Goal: Task Accomplishment & Management: Use online tool/utility

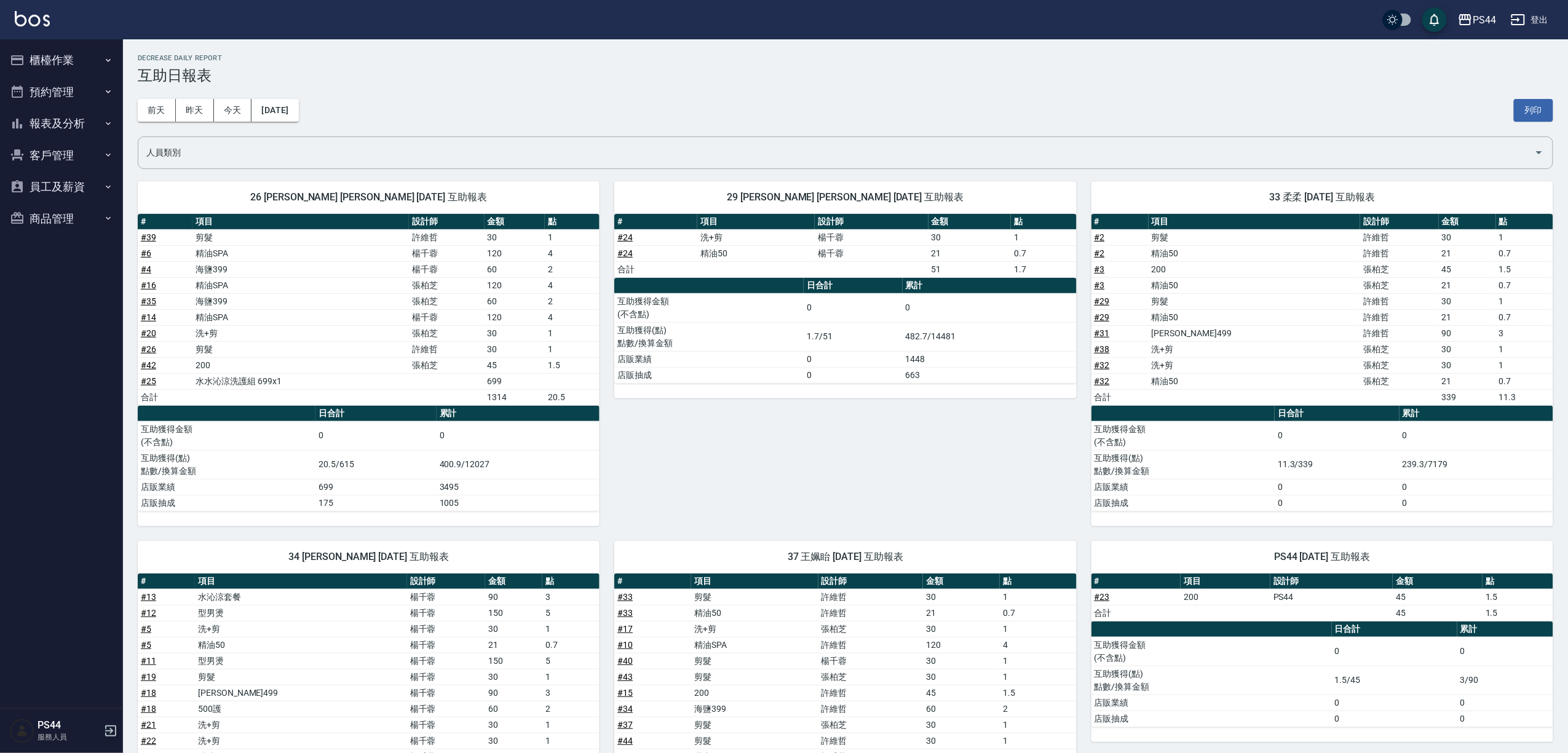
click at [57, 53] on button "櫃檯作業" at bounding box center [61, 60] width 113 height 32
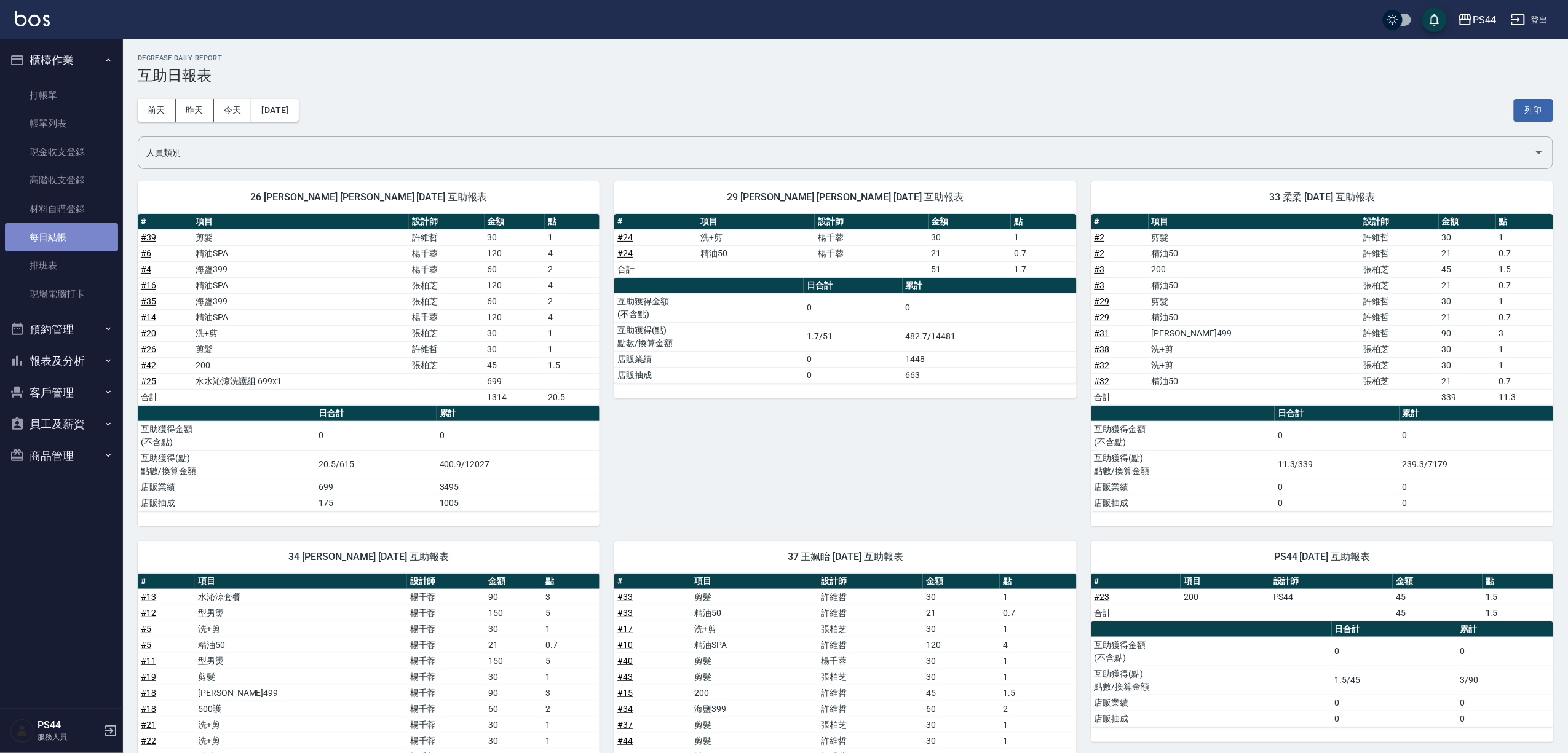
click at [93, 239] on link "每日結帳" at bounding box center [61, 237] width 113 height 28
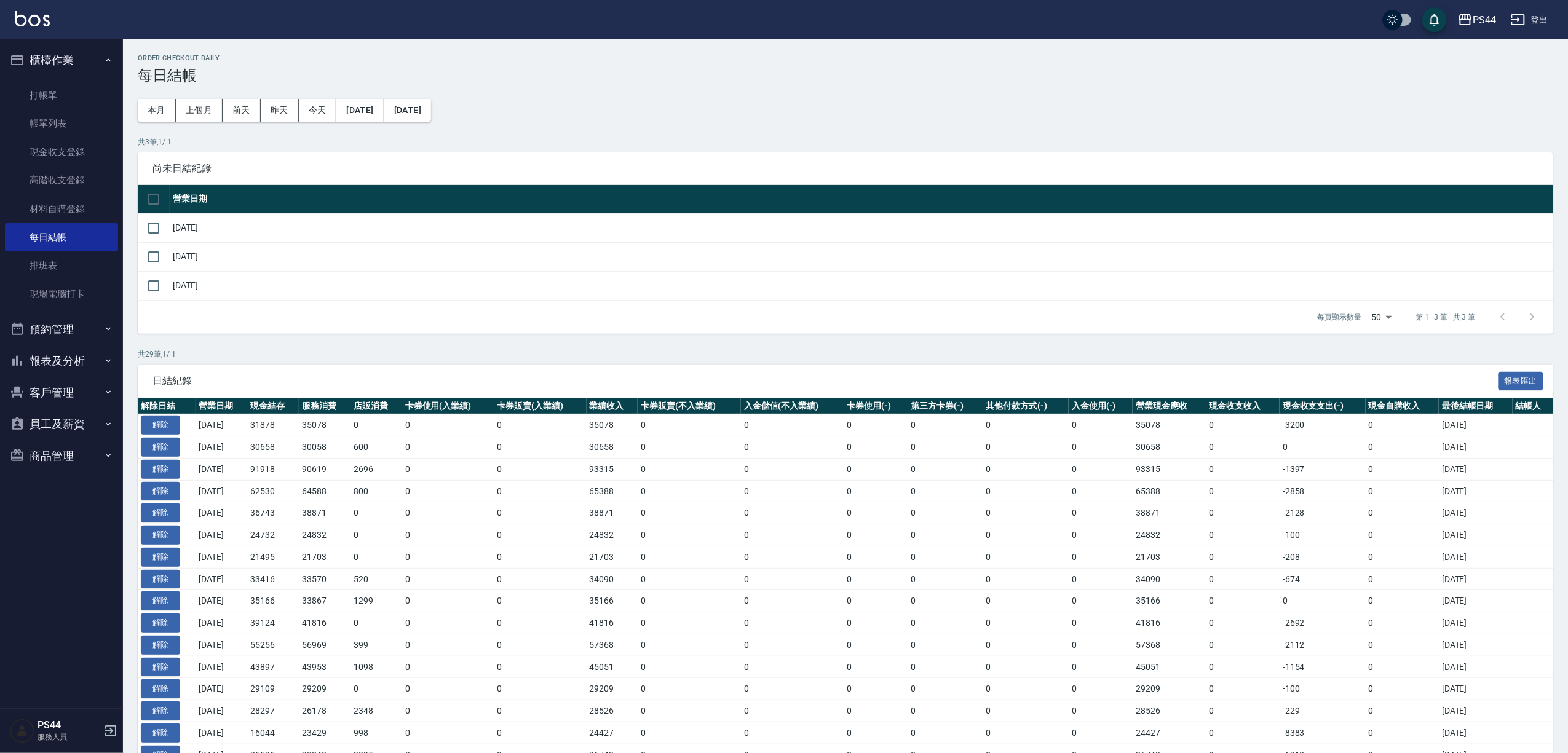
click at [359, 105] on button "[DATE]" at bounding box center [360, 110] width 48 height 23
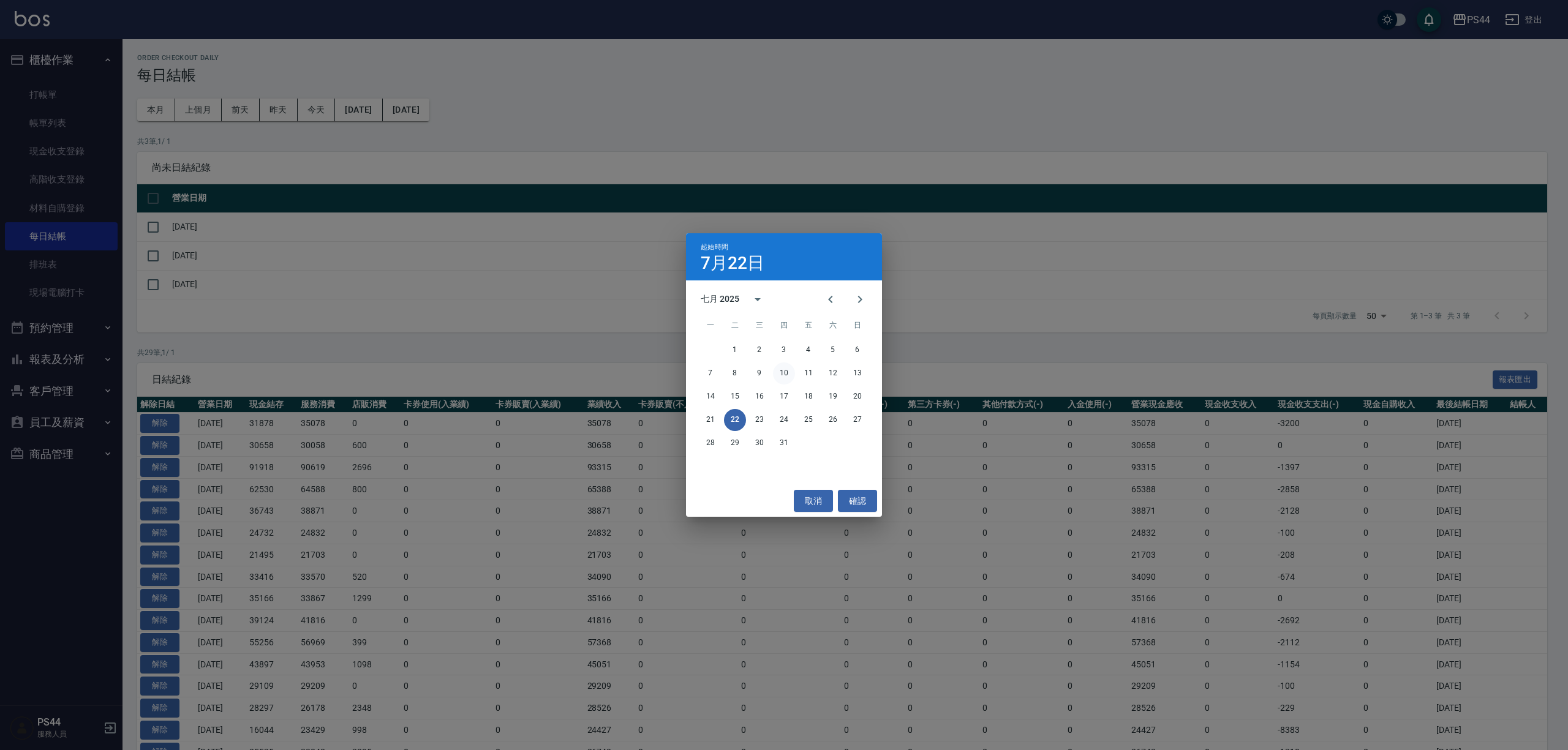
click at [785, 376] on button "10" at bounding box center [784, 374] width 22 height 22
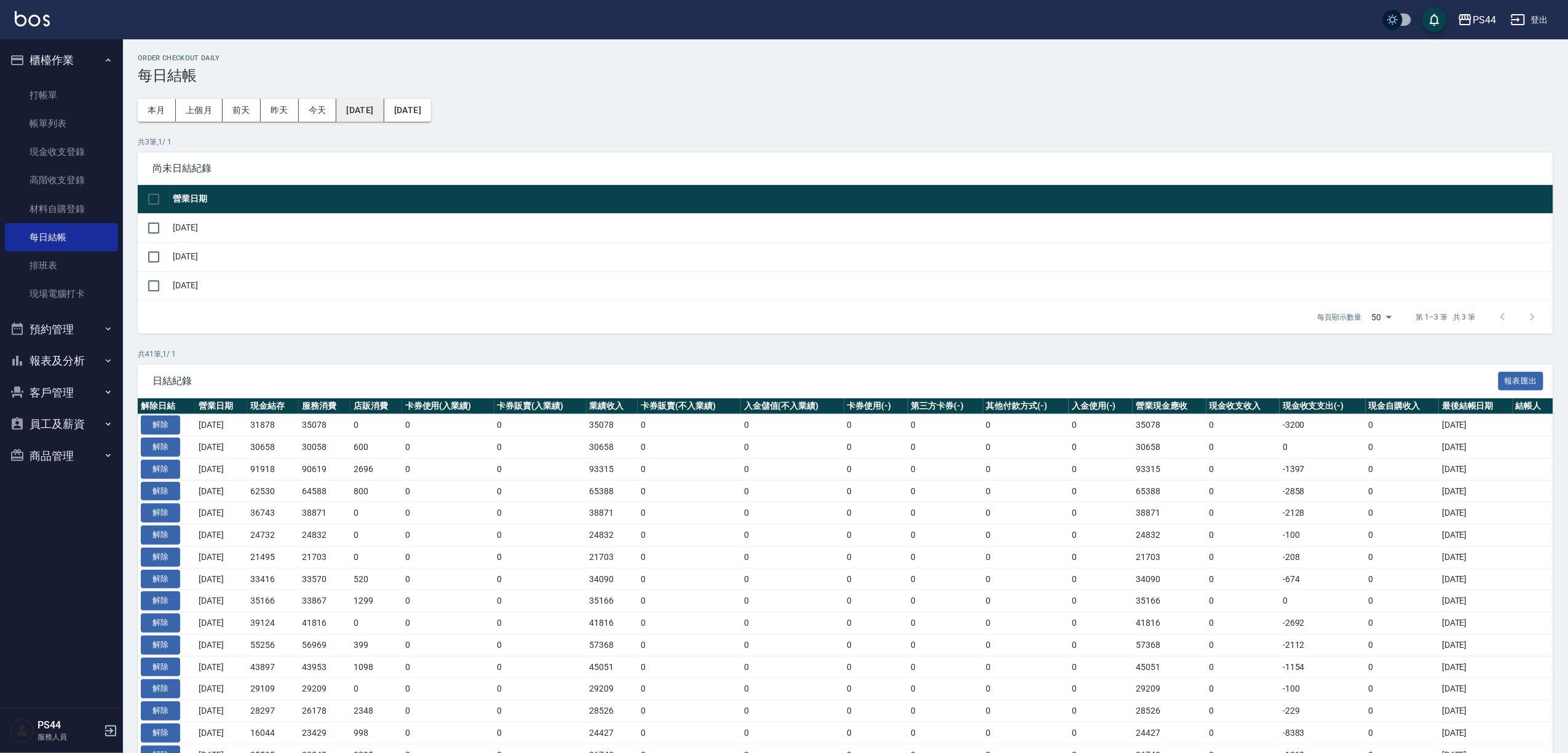
click at [382, 117] on button "[DATE]" at bounding box center [360, 110] width 48 height 23
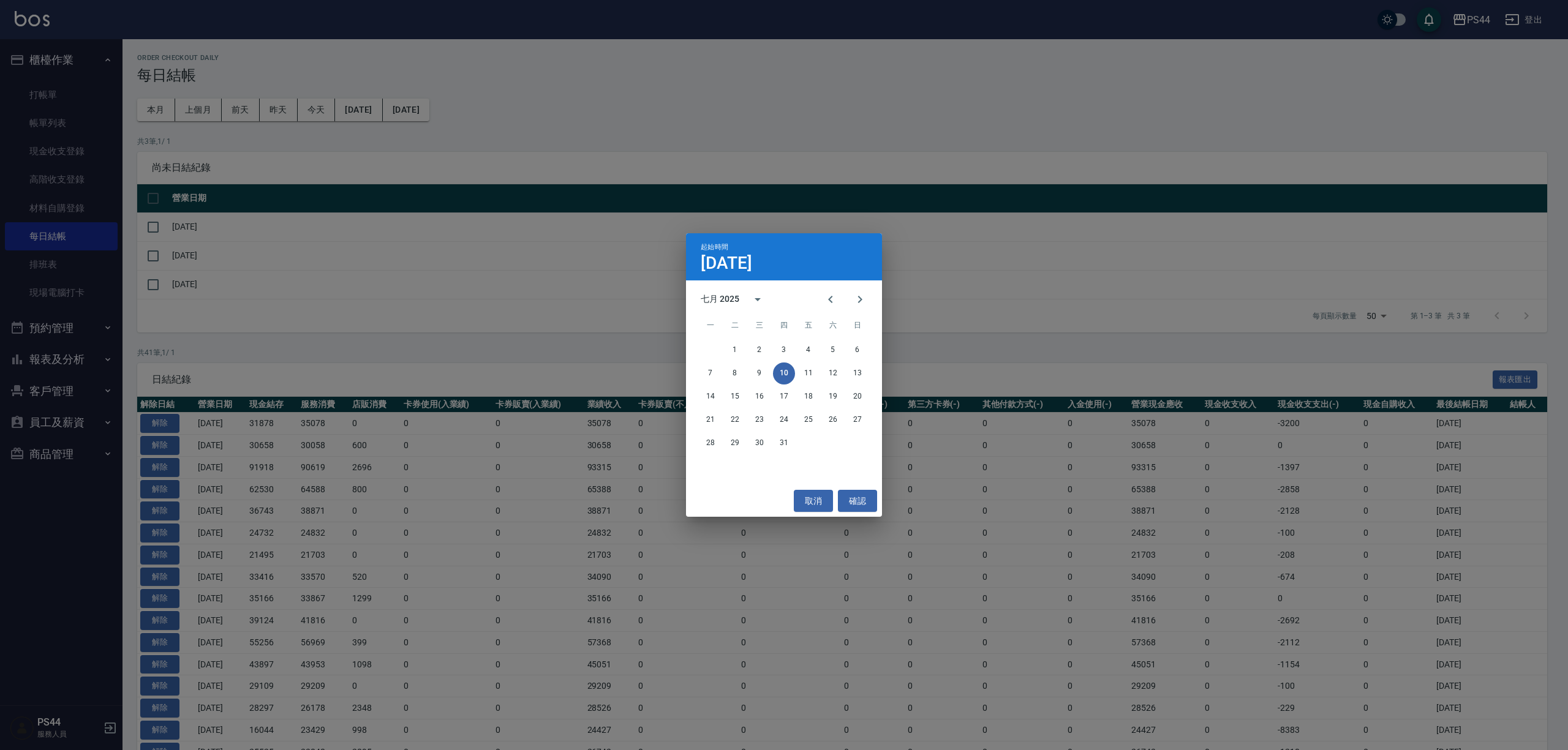
drag, startPoint x: 735, startPoint y: 208, endPoint x: 498, endPoint y: 196, distance: 237.3
click at [639, 202] on div "起始時間 [DATE] 七月 2025 一 二 三 四 五 六 日 1 2 3 4 5 6 7 8 9 10 11 12 13 14 15 16 17 18 …" at bounding box center [784, 375] width 1568 height 750
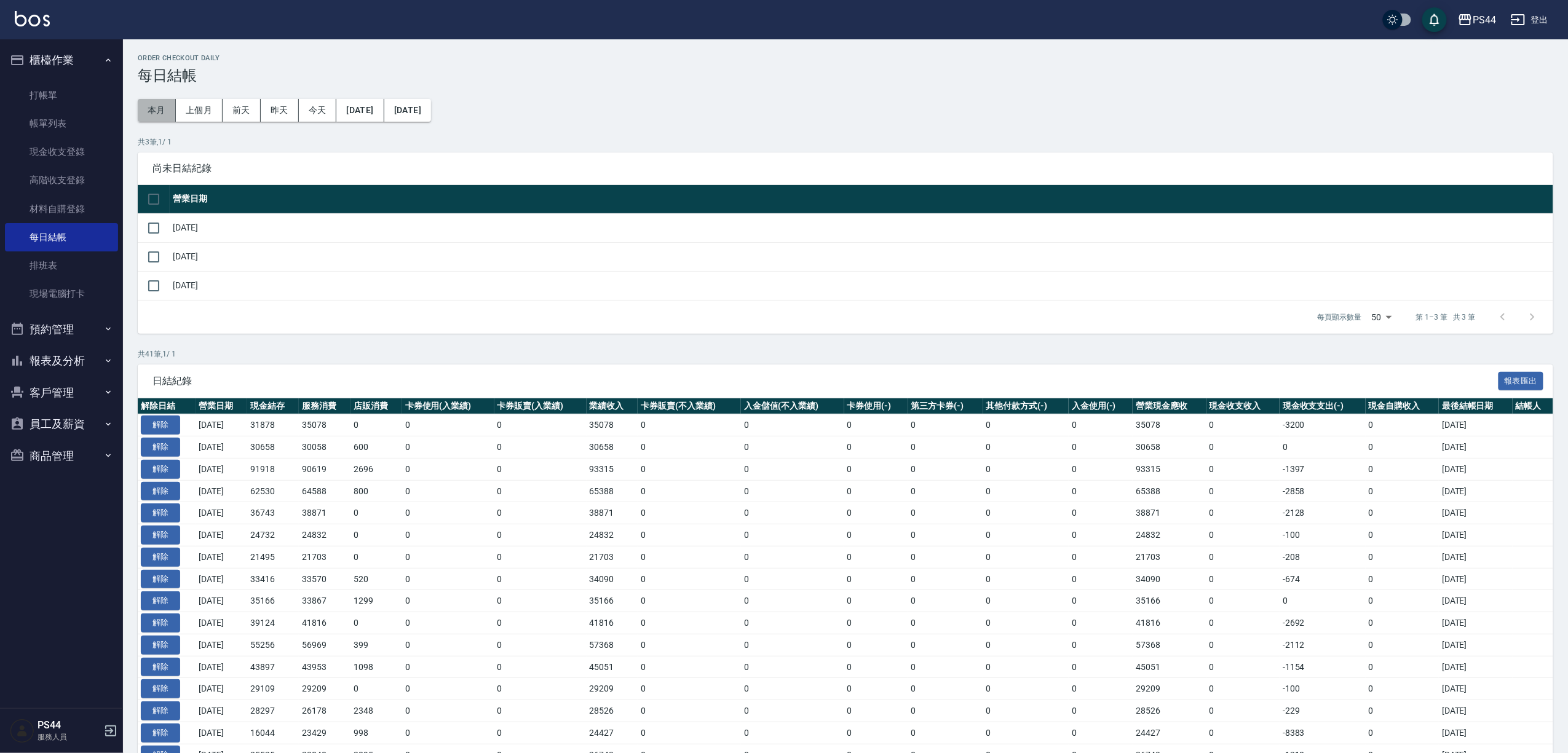
click at [172, 110] on button "本月" at bounding box center [157, 110] width 38 height 23
click at [384, 117] on button "[DATE]" at bounding box center [360, 110] width 48 height 23
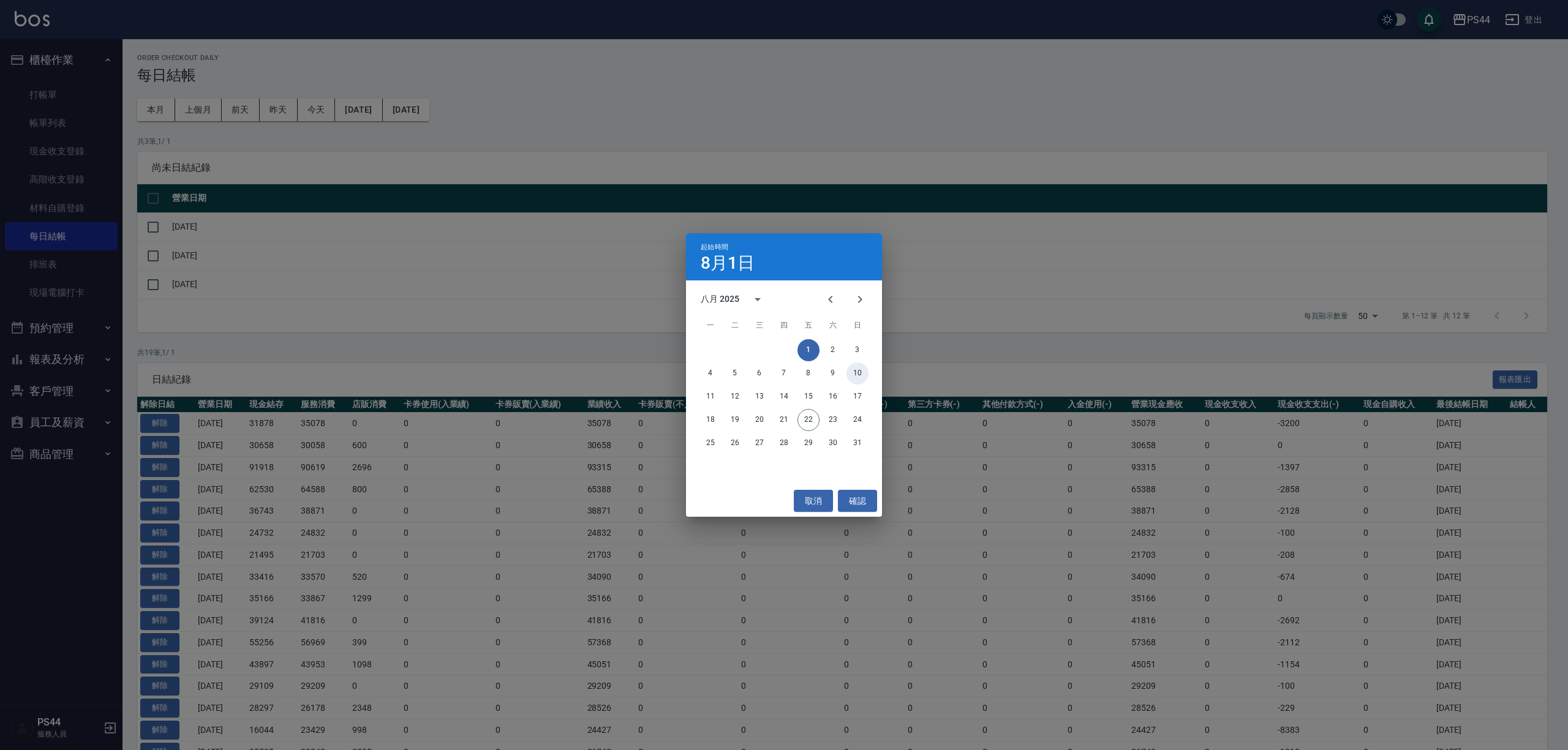
click at [851, 368] on button "10" at bounding box center [858, 374] width 22 height 22
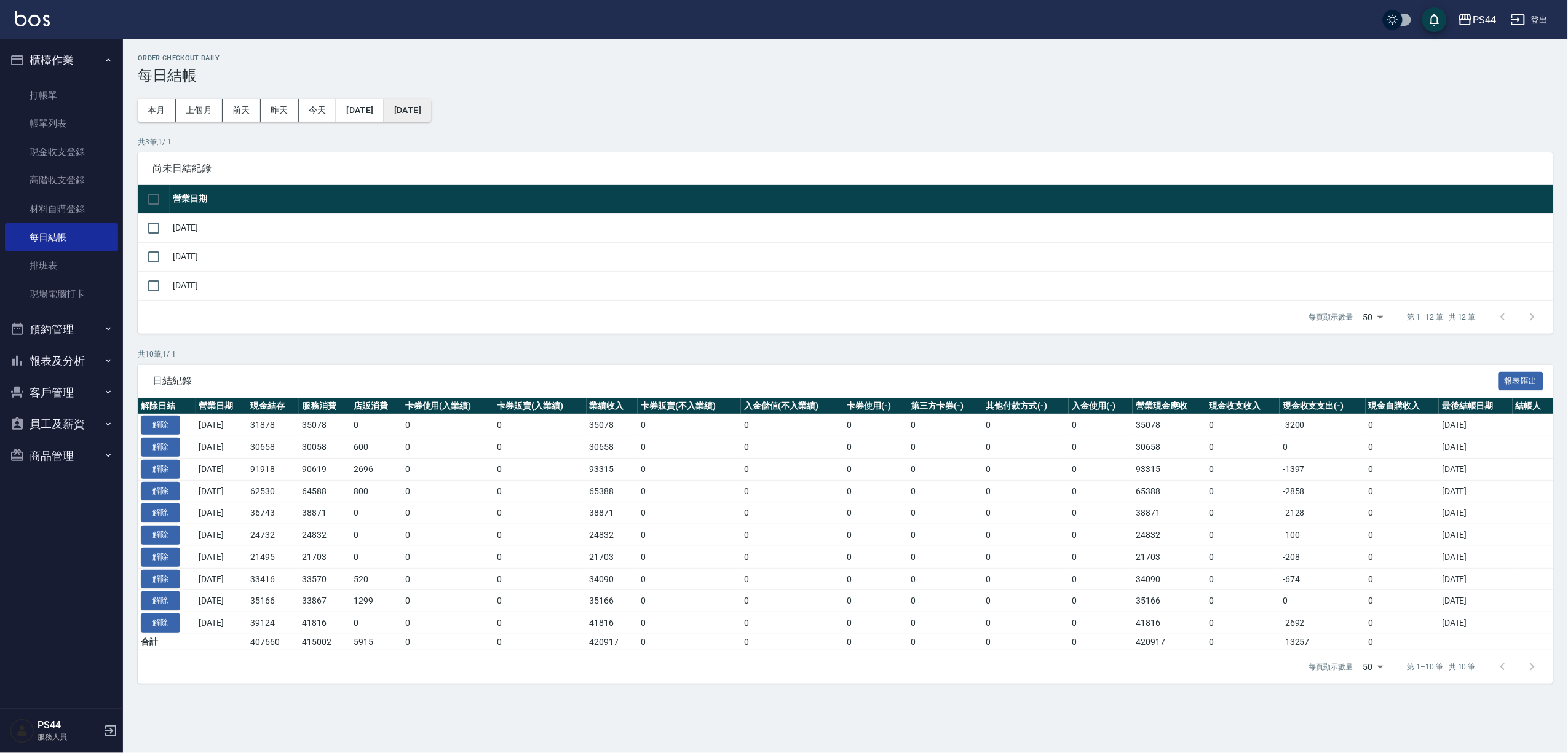
click at [431, 103] on button "[DATE]" at bounding box center [408, 110] width 47 height 23
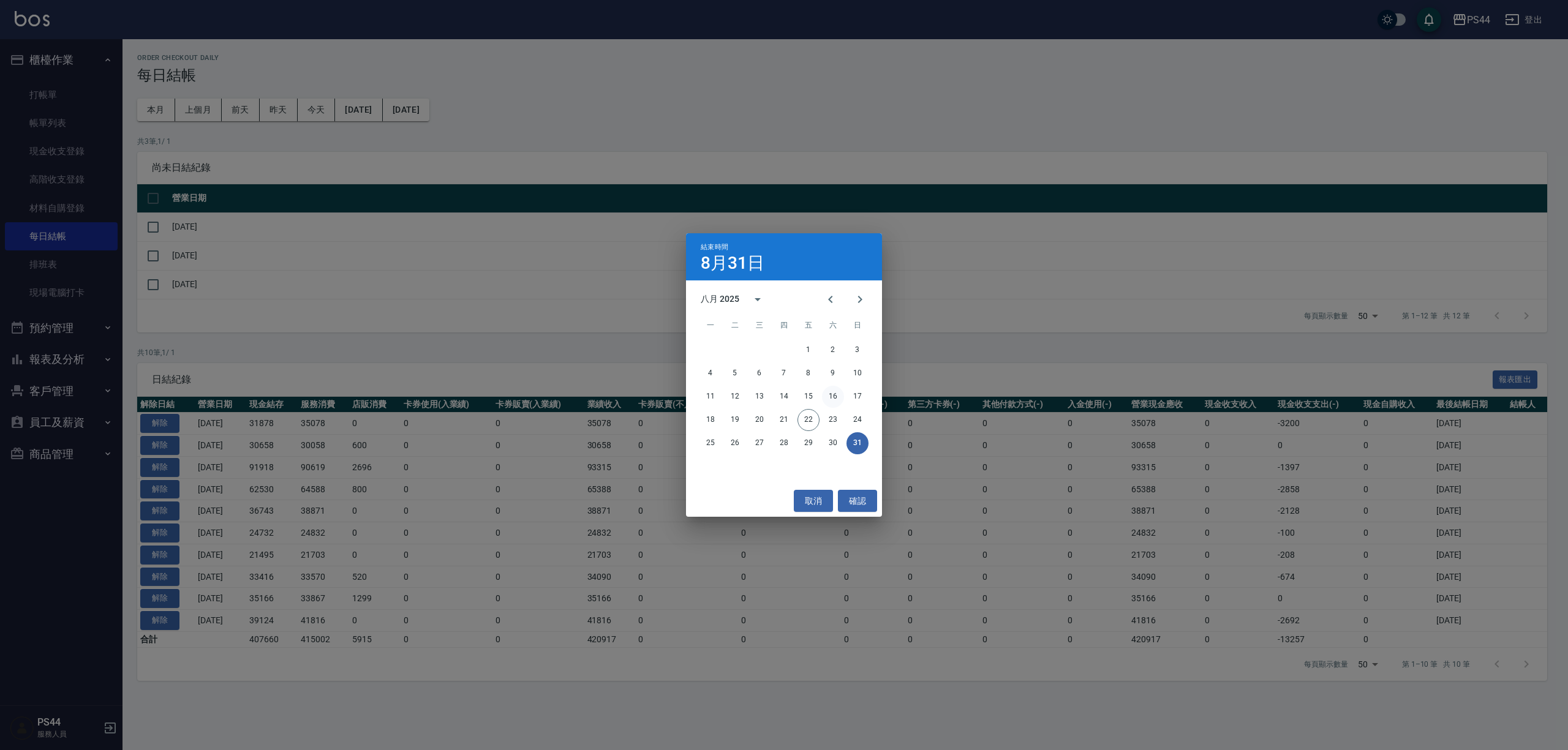
click at [831, 397] on button "16" at bounding box center [833, 396] width 22 height 22
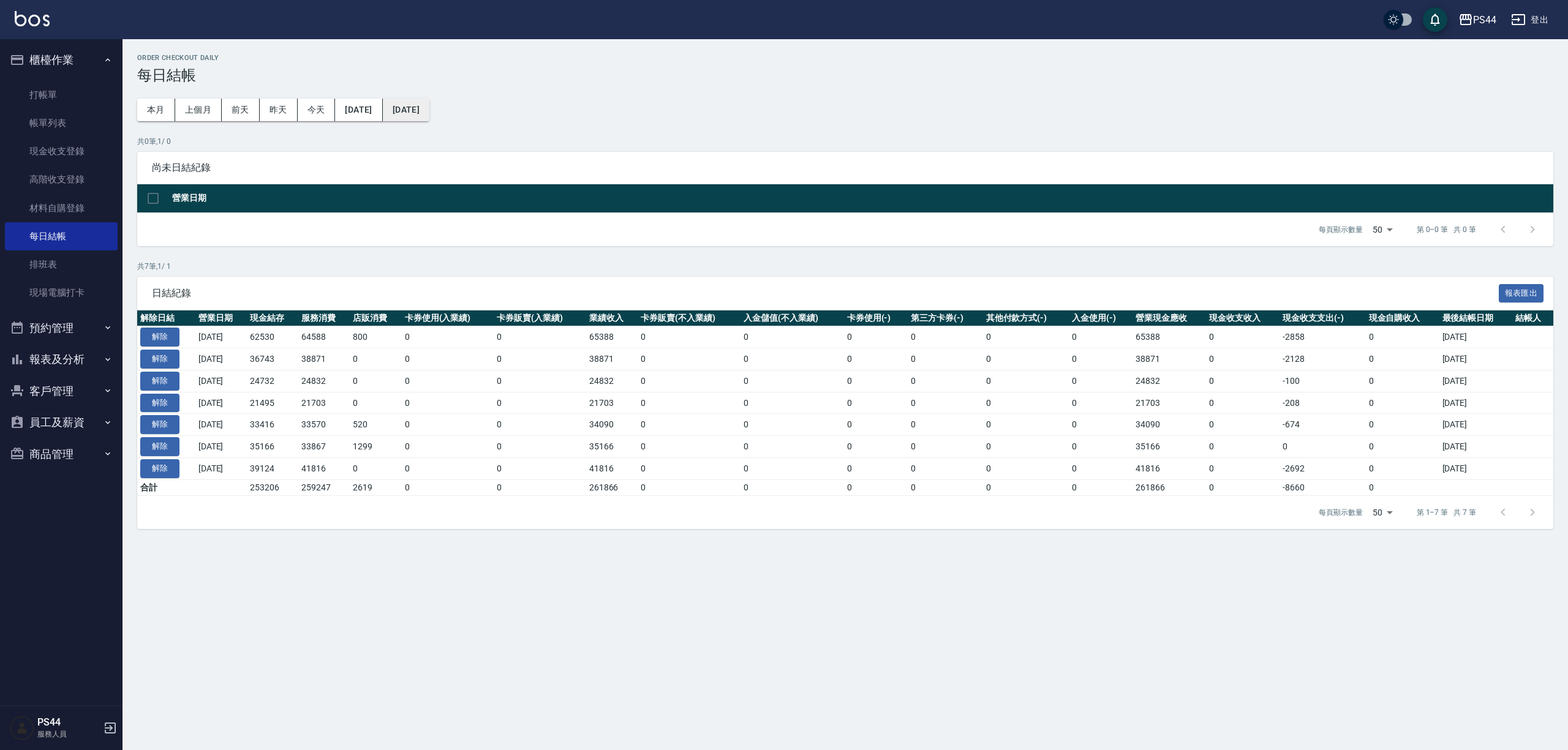
click at [429, 104] on button "[DATE]" at bounding box center [406, 109] width 47 height 23
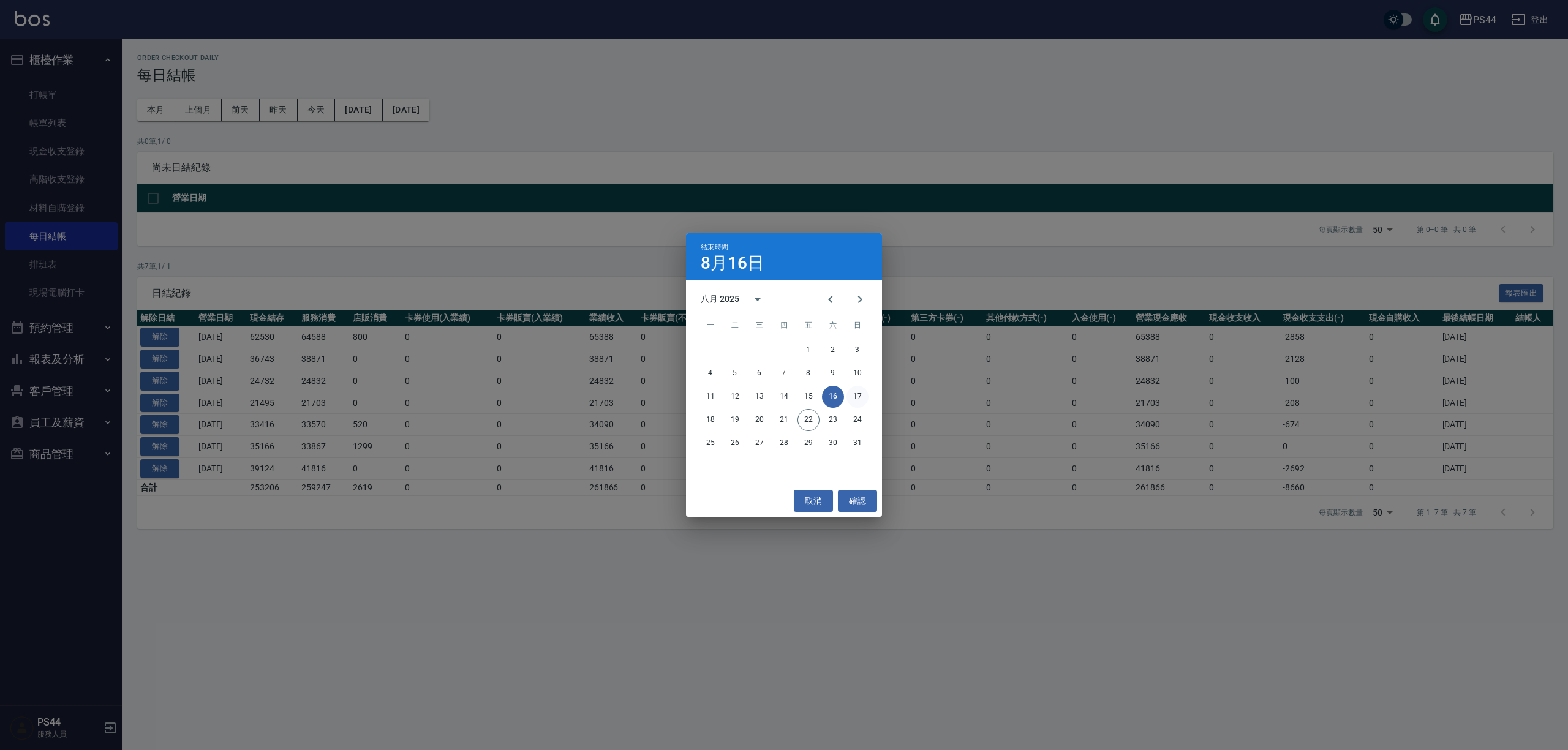
click at [861, 398] on button "17" at bounding box center [858, 396] width 22 height 22
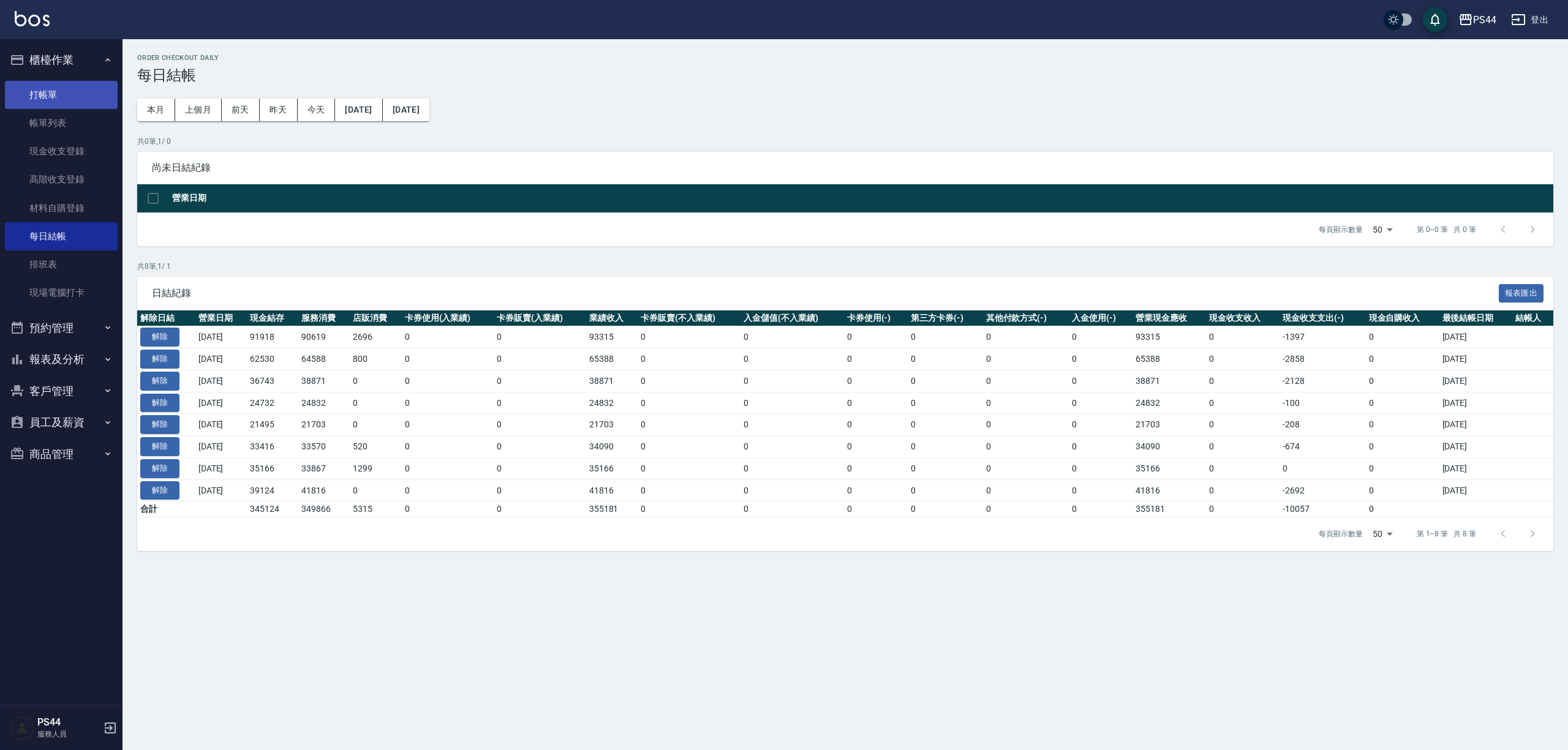
click at [99, 92] on link "打帳單" at bounding box center [61, 95] width 113 height 28
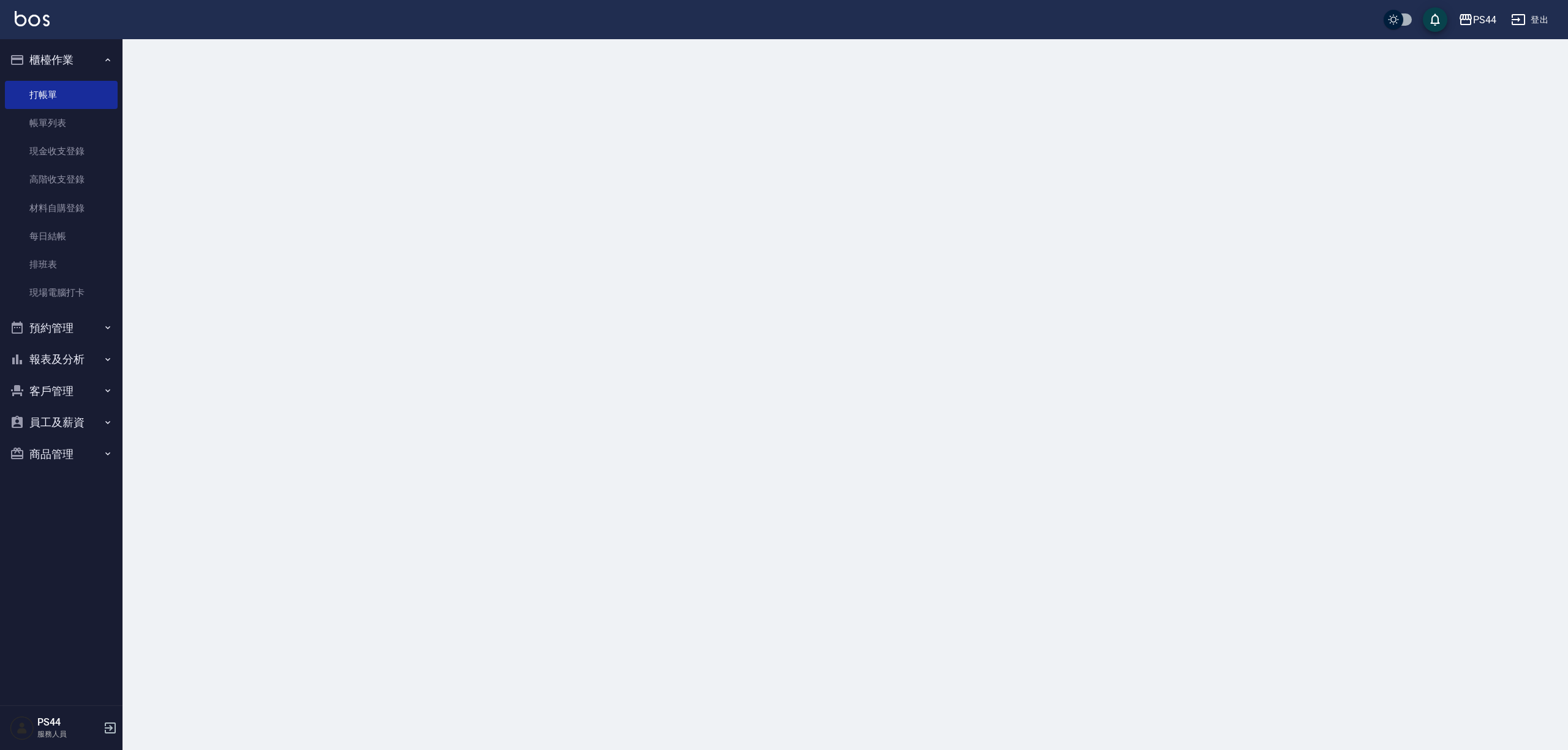
click at [35, 8] on div "PS44 登出" at bounding box center [784, 19] width 1568 height 39
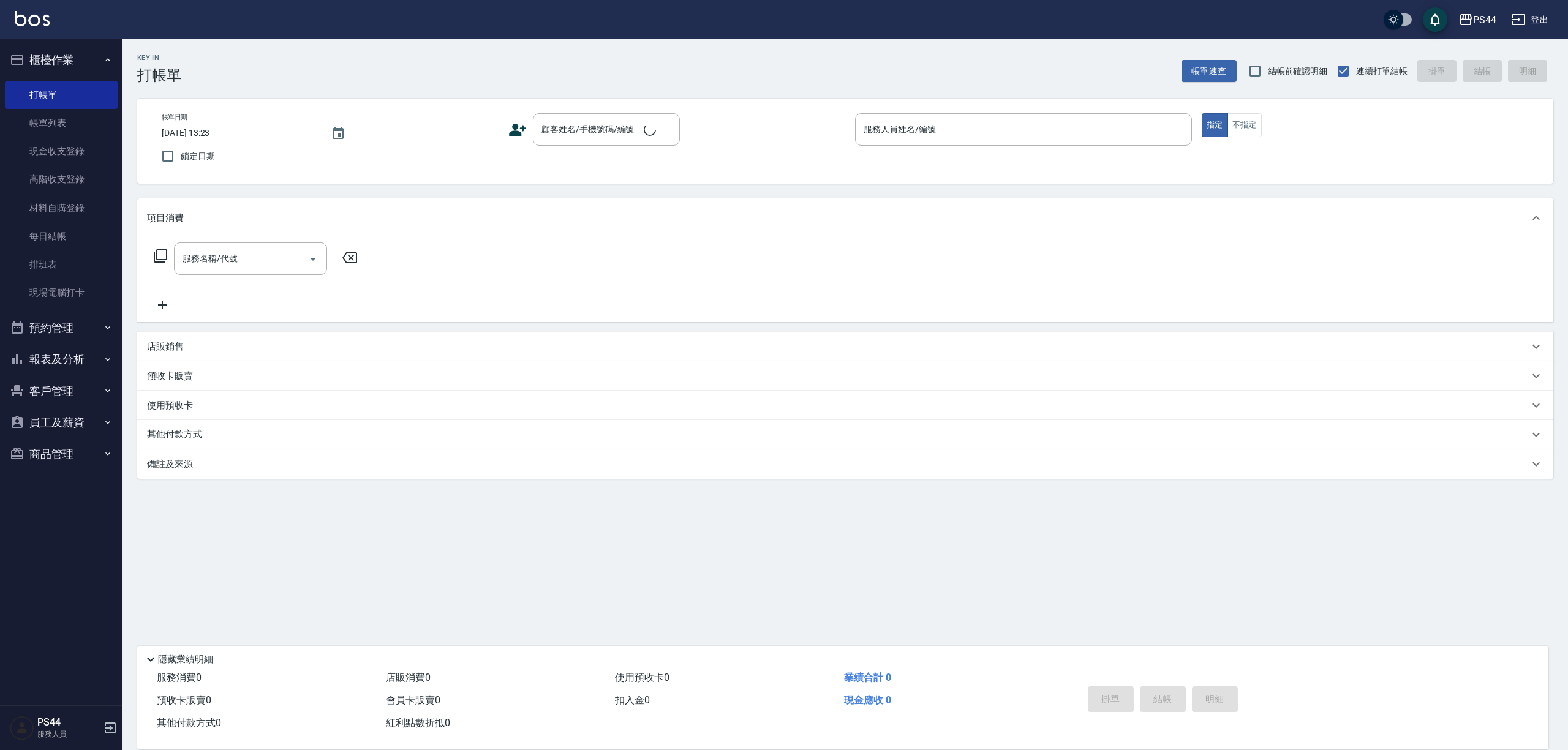
click at [36, 19] on img at bounding box center [32, 19] width 35 height 15
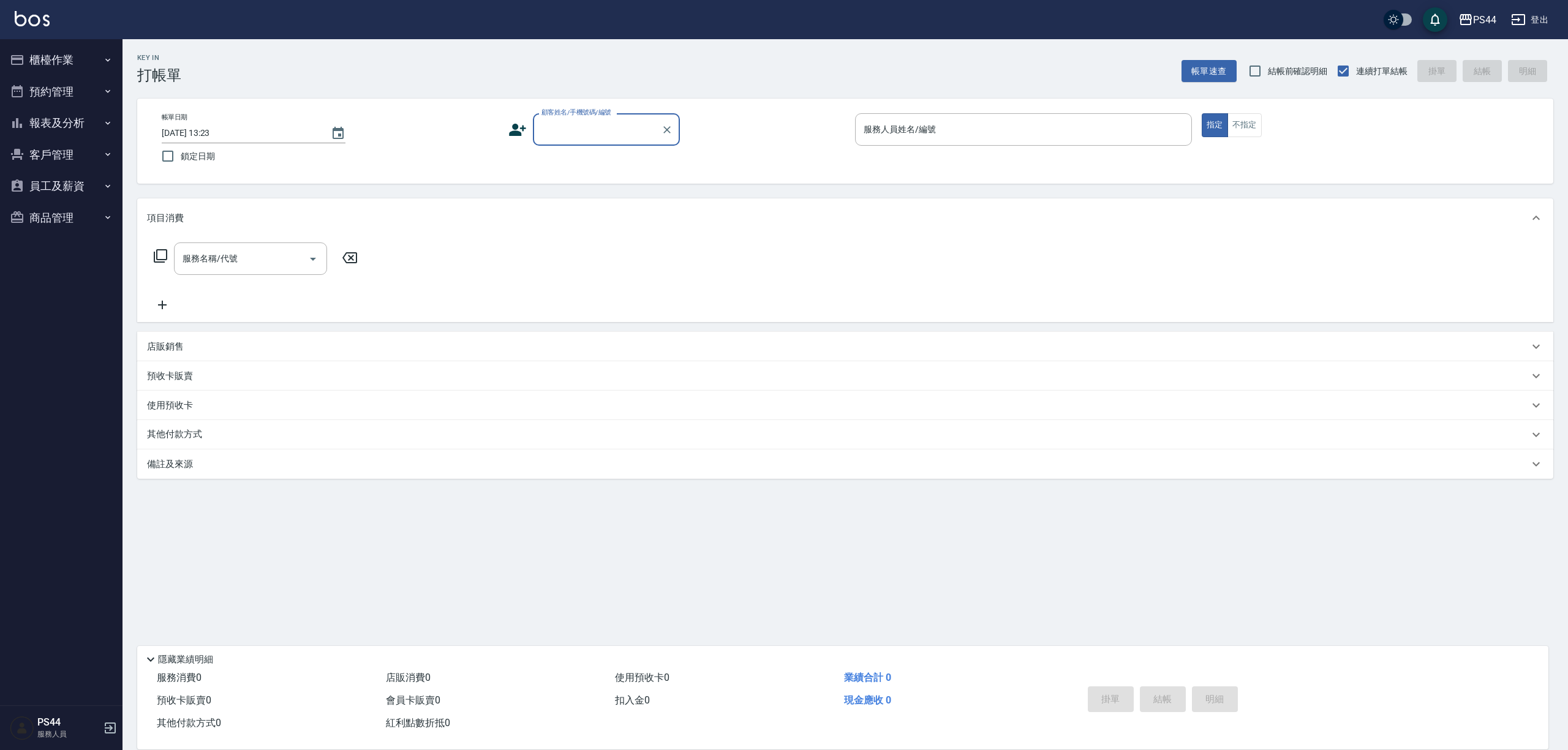
click at [88, 115] on button "報表及分析" at bounding box center [61, 123] width 113 height 32
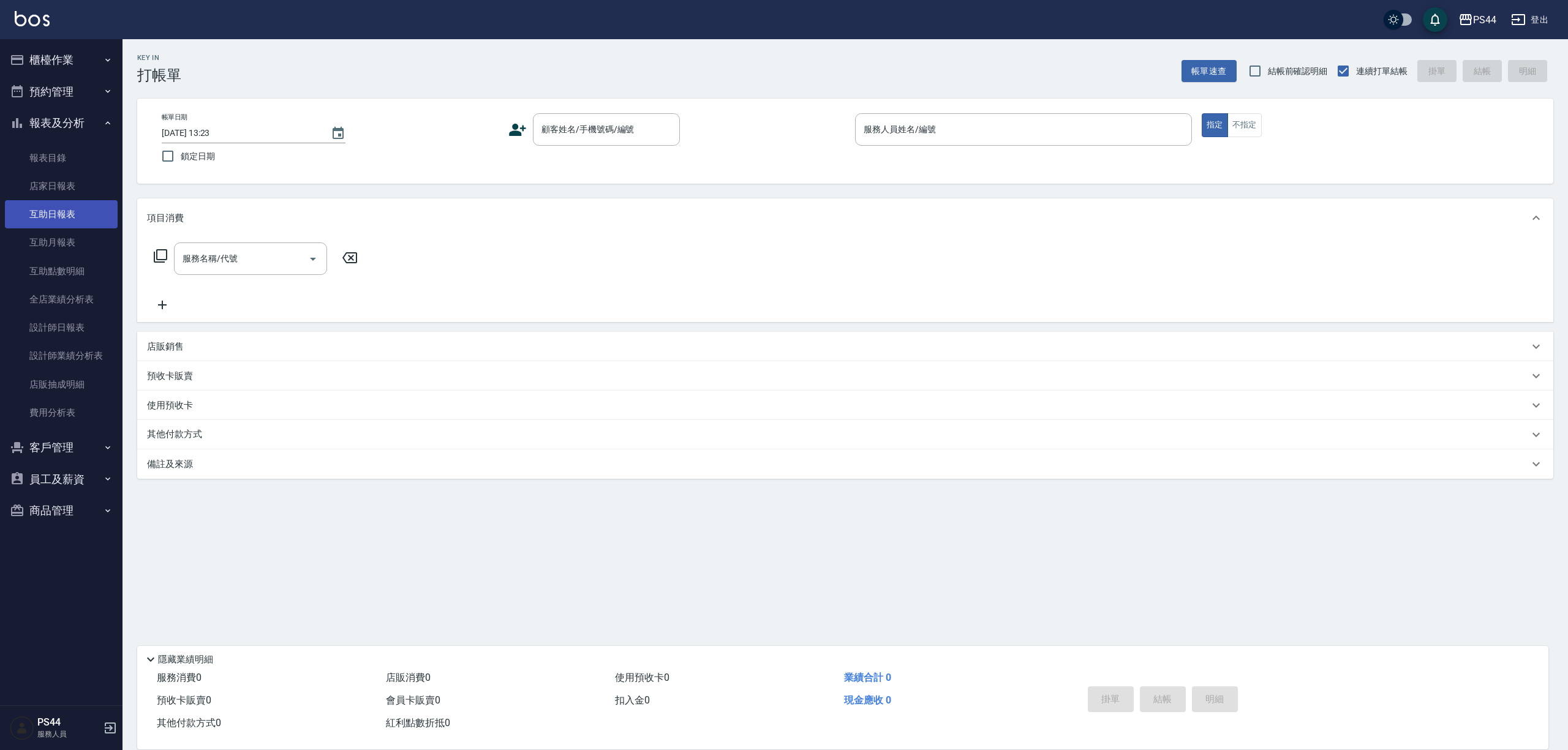
click at [63, 208] on link "互助日報表" at bounding box center [61, 214] width 113 height 28
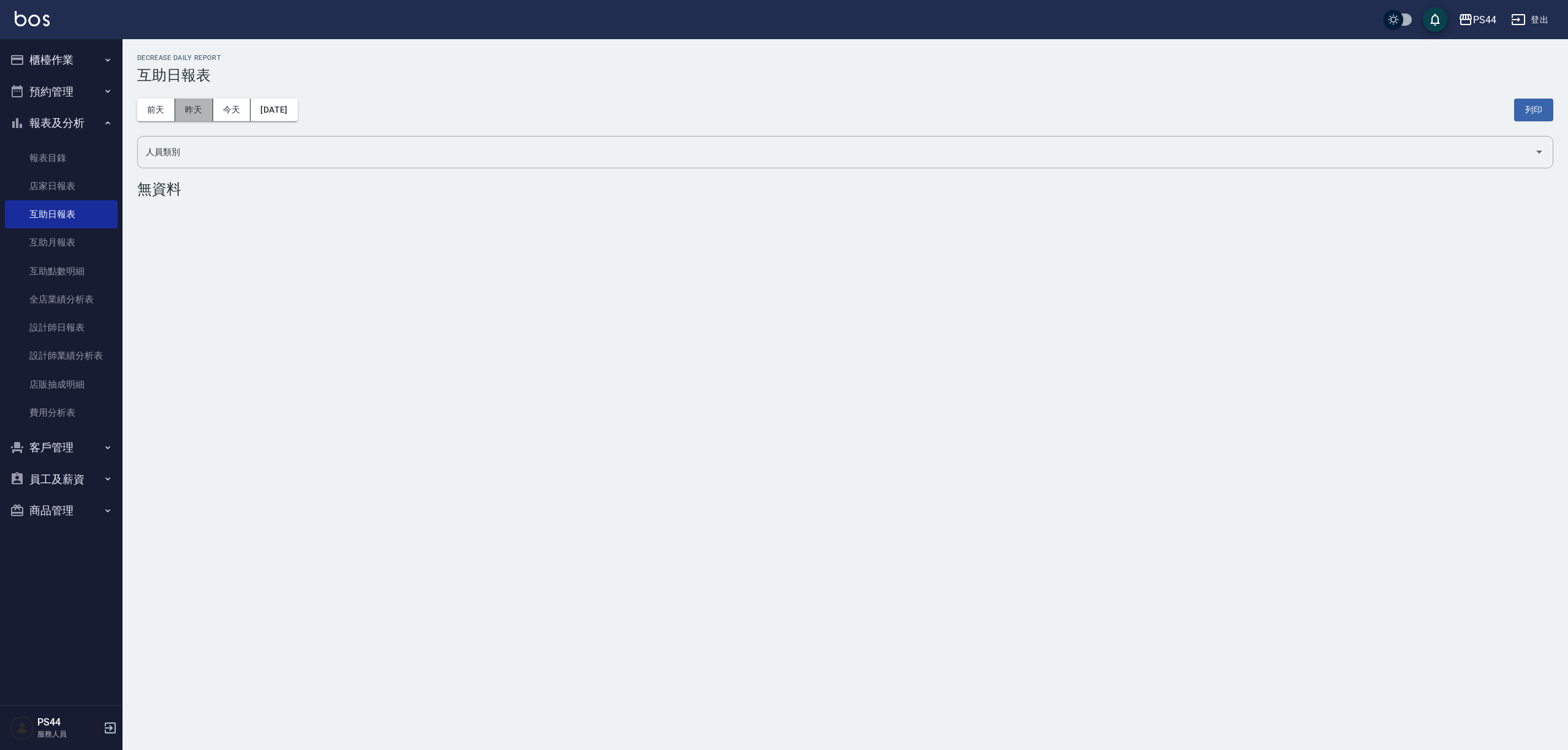
click at [192, 118] on button "昨天" at bounding box center [194, 109] width 38 height 23
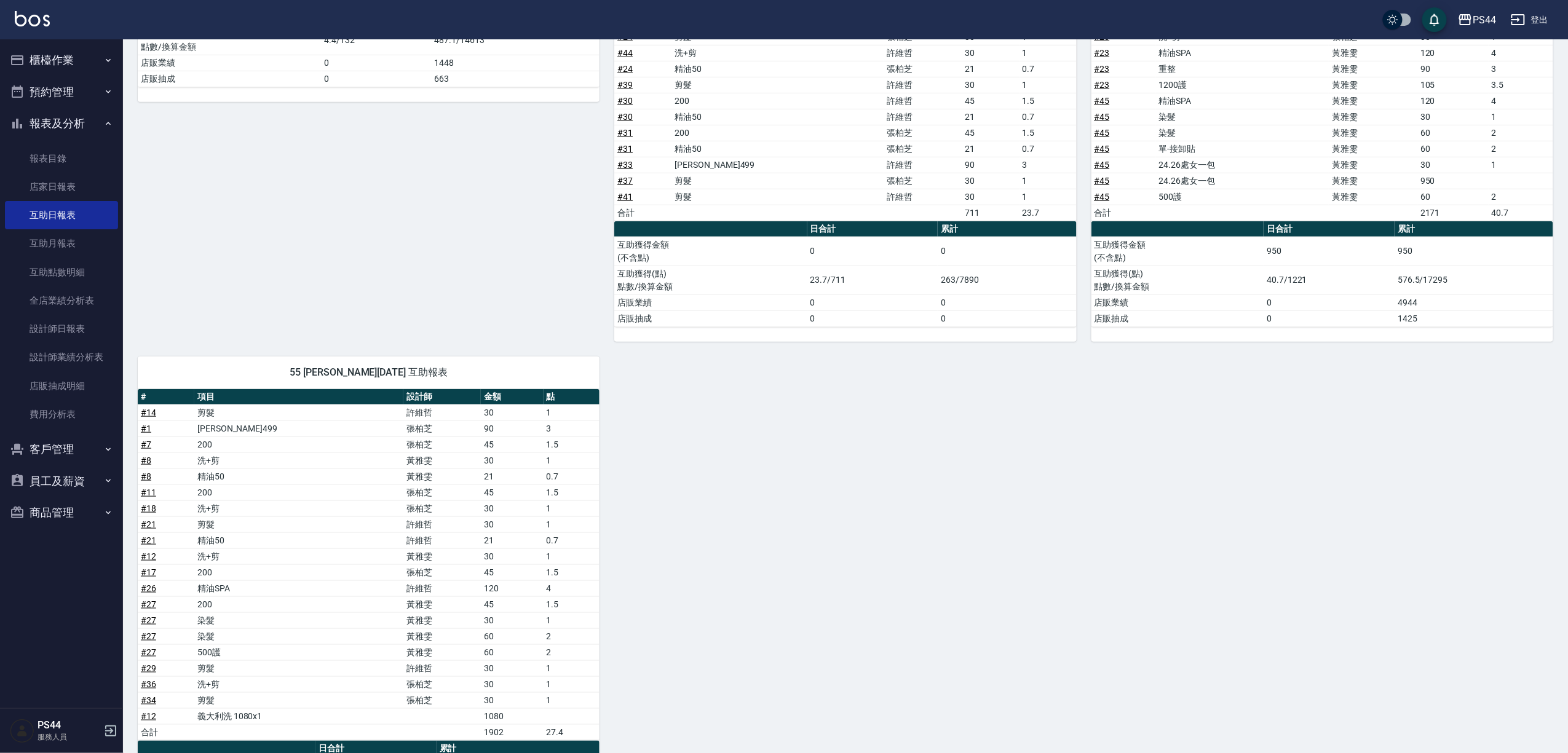
scroll to position [477, 0]
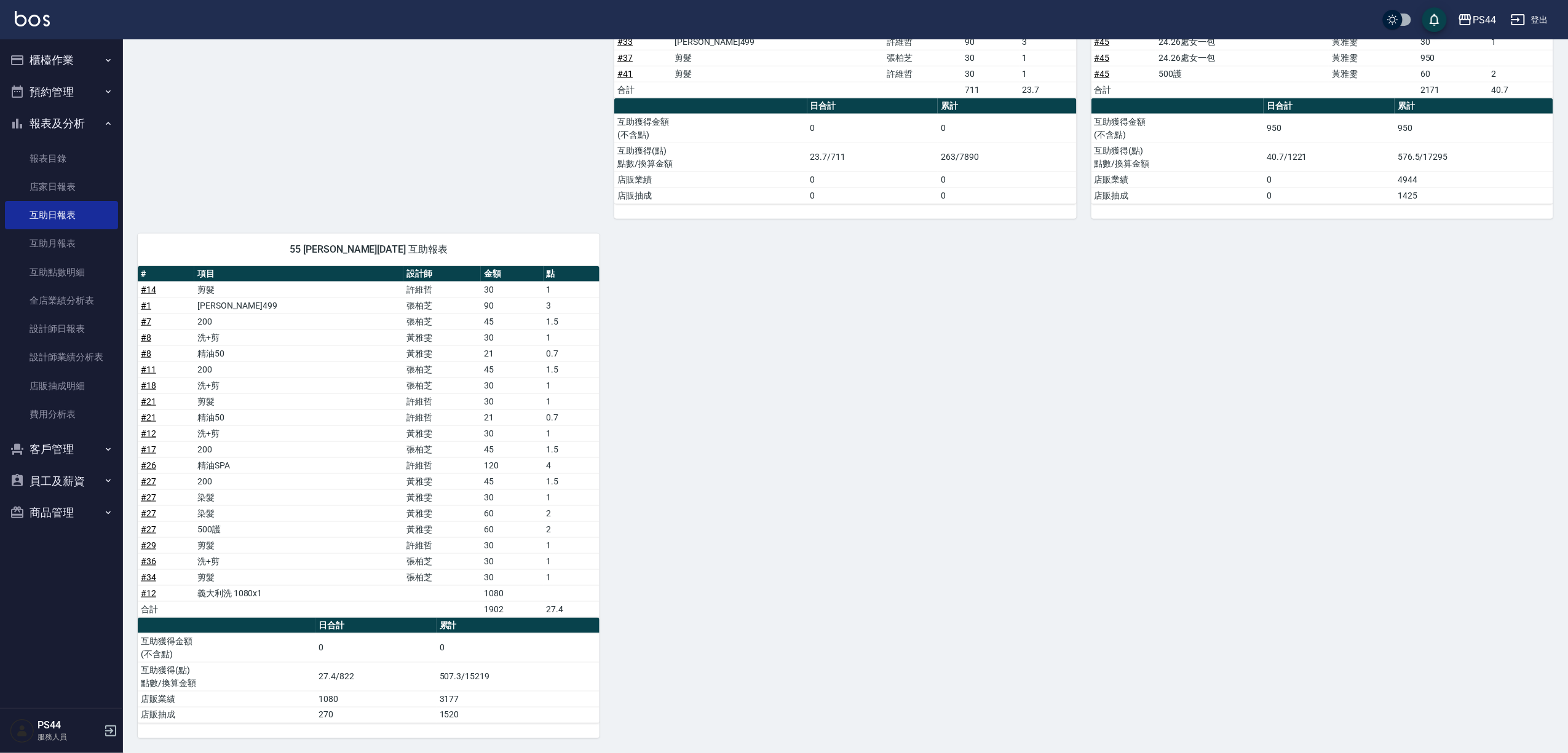
click at [633, 581] on div "29 慧星 [PERSON_NAME] [DATE] 互助報表 # 項目 設計師 金額 點 # 2 剪髮 [PERSON_NAME] 30 1 # 2 精油5…" at bounding box center [837, 219] width 1430 height 1038
